Goal: Transaction & Acquisition: Purchase product/service

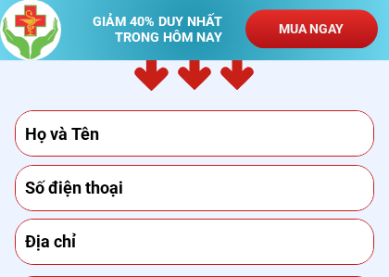
scroll to position [7131, 0]
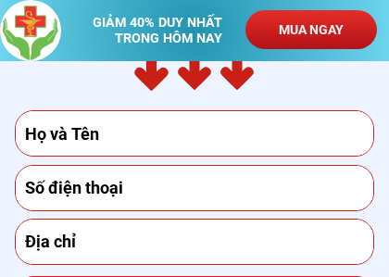
click at [63, 137] on input "text" at bounding box center [194, 133] width 349 height 44
click at [54, 131] on input "text" at bounding box center [194, 133] width 349 height 44
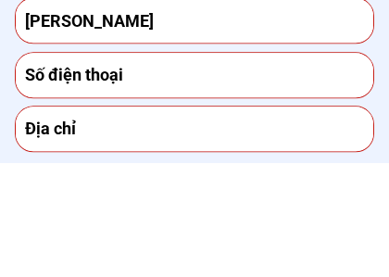
type input "[PERSON_NAME]"
click at [62, 167] on input "tel" at bounding box center [194, 189] width 349 height 44
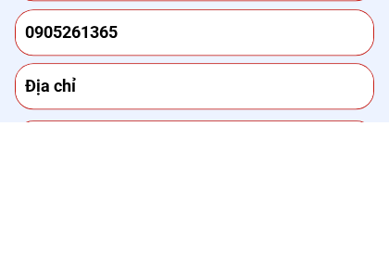
type input "0905261365"
click at [52, 220] on input "text" at bounding box center [194, 242] width 349 height 44
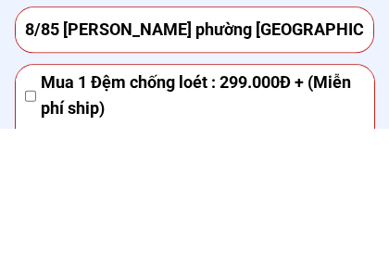
scroll to position [7195, 0]
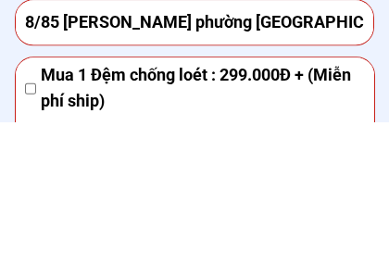
type input "8/85 [PERSON_NAME] phường [GEOGRAPHIC_DATA] [GEOGRAPHIC_DATA] [GEOGRAPHIC_DATA]"
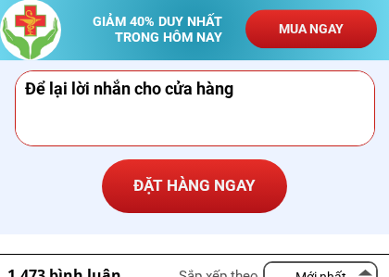
scroll to position [7528, 0]
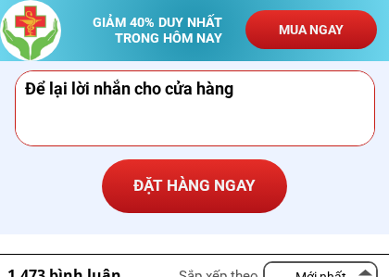
click at [205, 187] on p "ĐẶT HÀNG NGAY" at bounding box center [194, 186] width 185 height 54
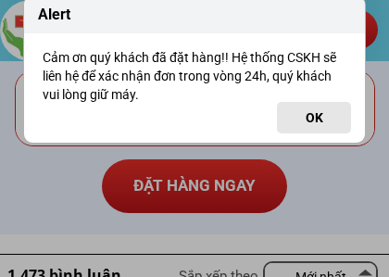
click at [317, 115] on button "OK" at bounding box center [314, 118] width 74 height 32
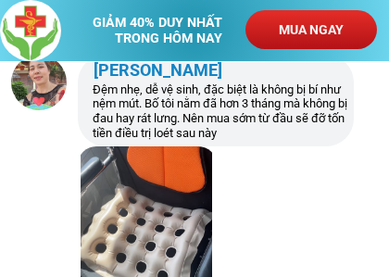
click at [314, 28] on p "MUA NGAY" at bounding box center [312, 29] width 132 height 39
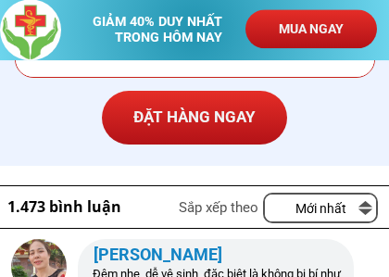
scroll to position [7597, 0]
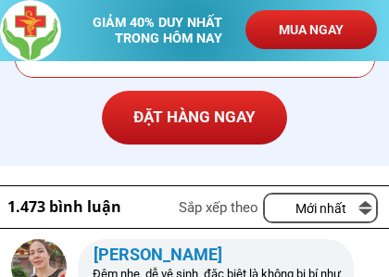
click at [223, 113] on p "ĐẶT HÀNG NGAY" at bounding box center [194, 118] width 185 height 54
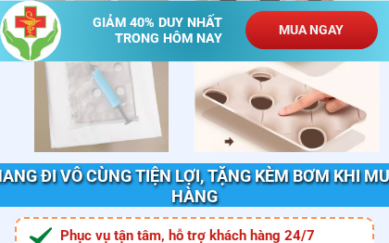
scroll to position [6764, 0]
